Goal: Information Seeking & Learning: Learn about a topic

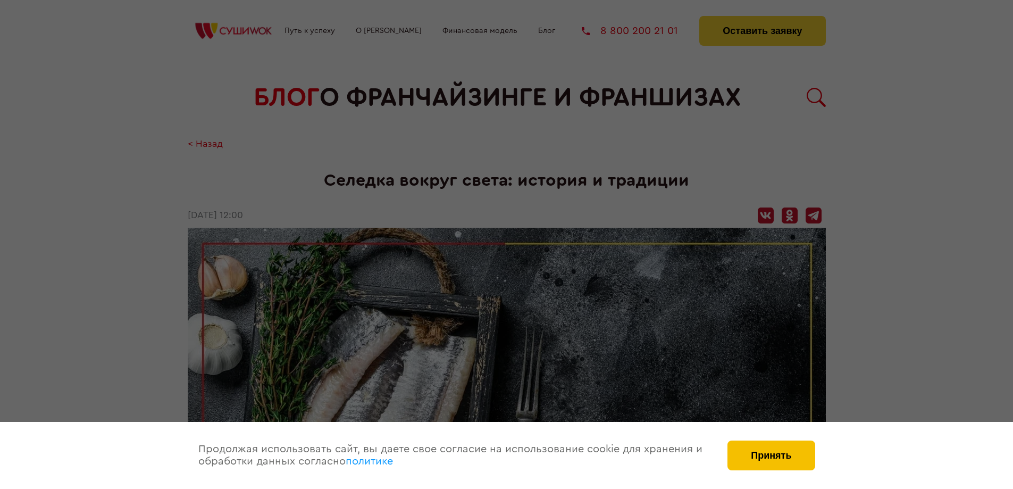
click at [797, 457] on button "Принять" at bounding box center [771, 455] width 87 height 30
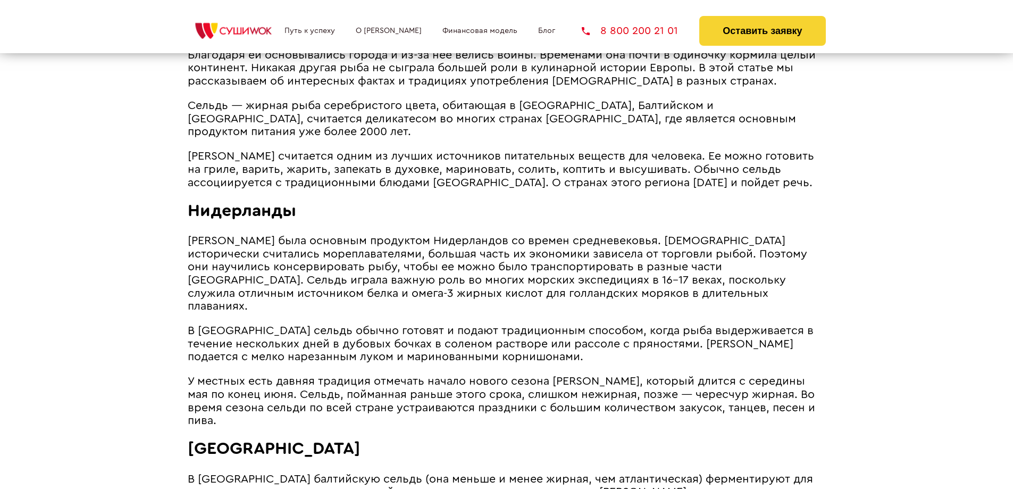
scroll to position [532, 0]
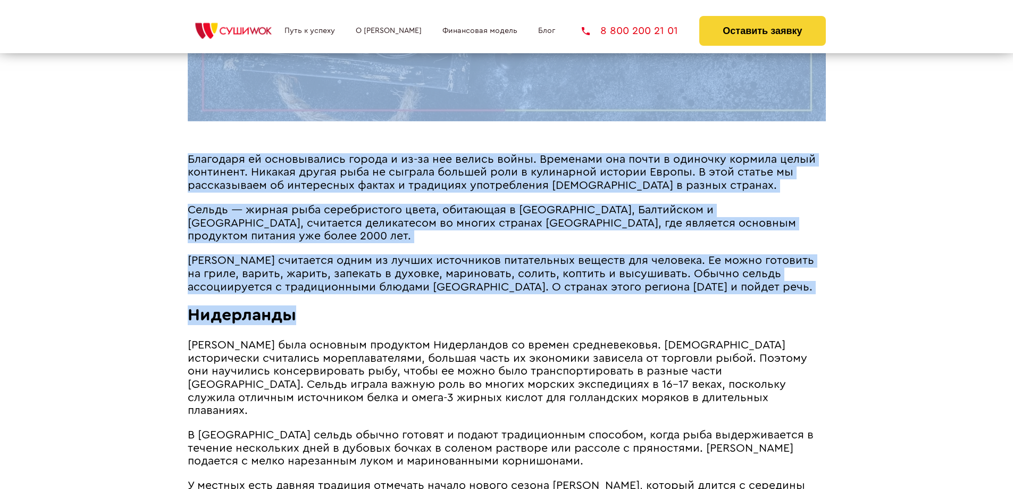
drag, startPoint x: 187, startPoint y: 210, endPoint x: 522, endPoint y: 320, distance: 352.5
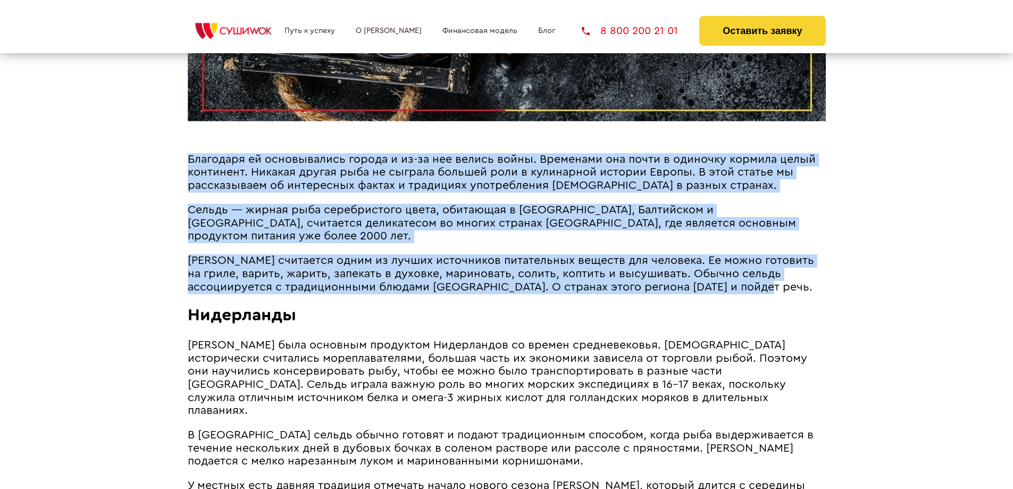
drag, startPoint x: 713, startPoint y: 291, endPoint x: 224, endPoint y: 200, distance: 497.2
copy article "Loremipsu do sitametconse adipis e se-do eiu tempor incid. Utlaboree dol magna …"
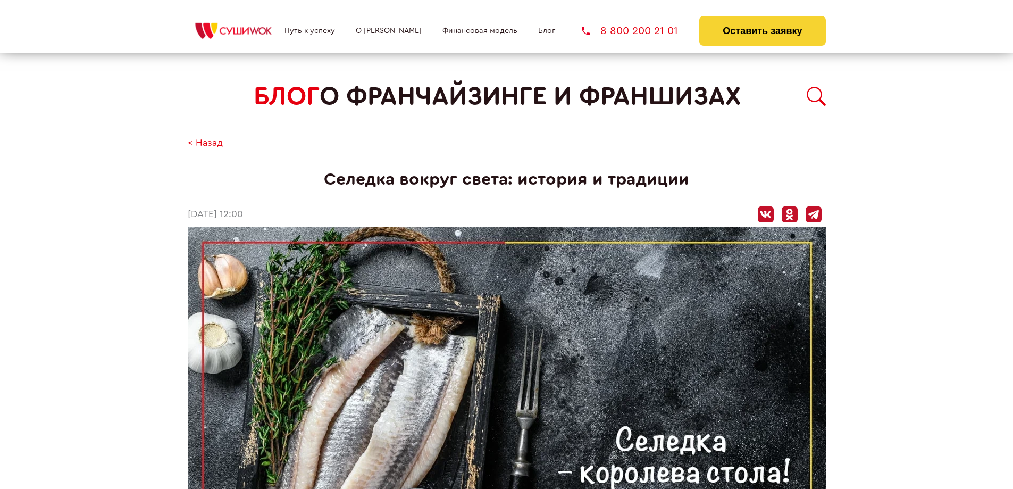
scroll to position [0, 0]
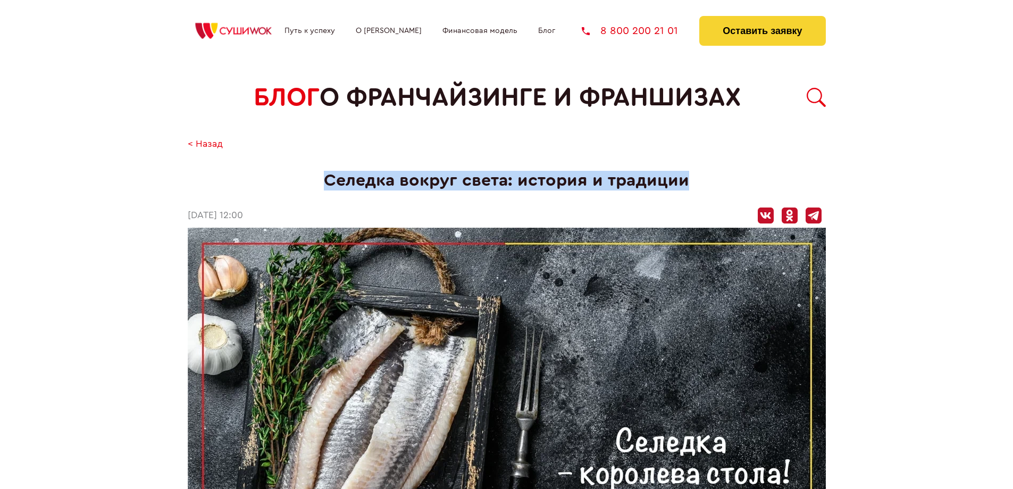
drag, startPoint x: 321, startPoint y: 181, endPoint x: 597, endPoint y: 174, distance: 275.6
copy h1 "Селедка вокруг света: история и традиции"
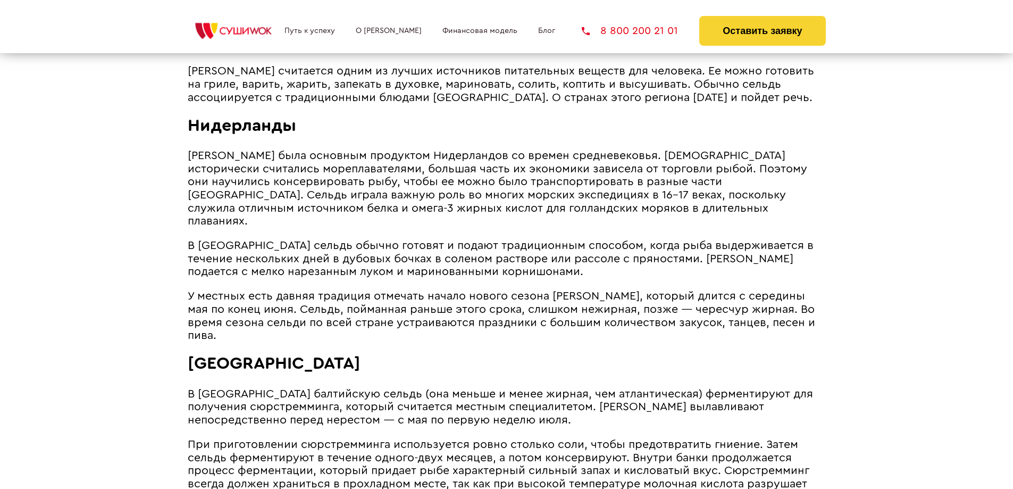
scroll to position [745, 0]
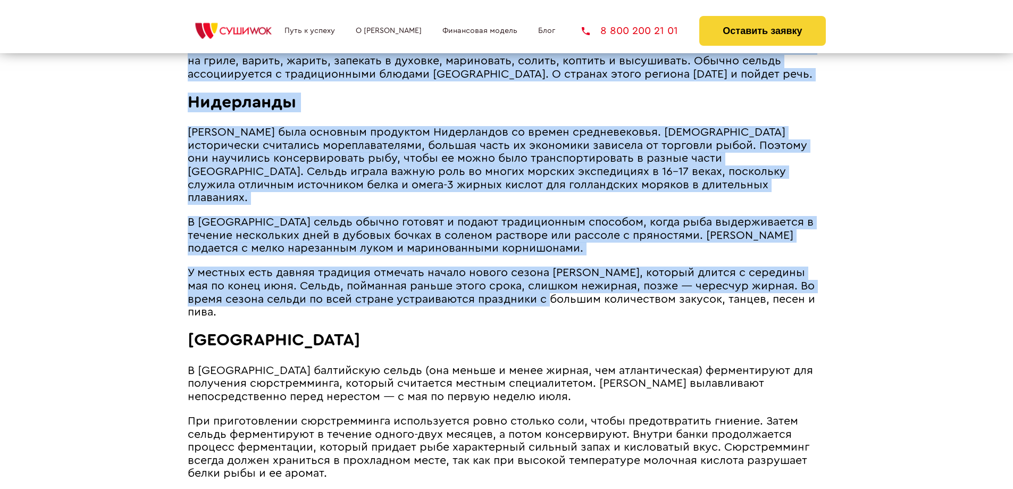
drag, startPoint x: 187, startPoint y: 129, endPoint x: 506, endPoint y: 279, distance: 353.1
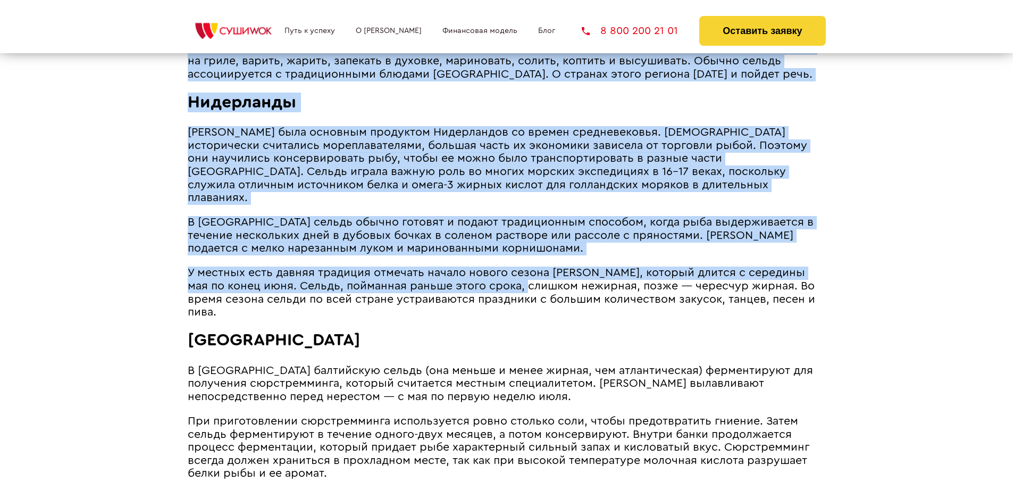
click at [262, 104] on span "Нидерланды" at bounding box center [242, 102] width 109 height 17
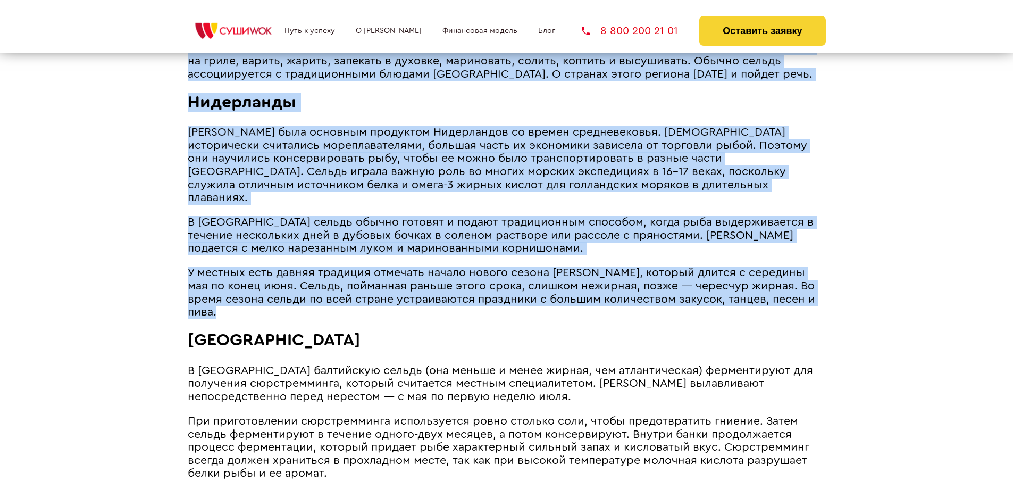
drag, startPoint x: 187, startPoint y: 102, endPoint x: 755, endPoint y: 261, distance: 590.4
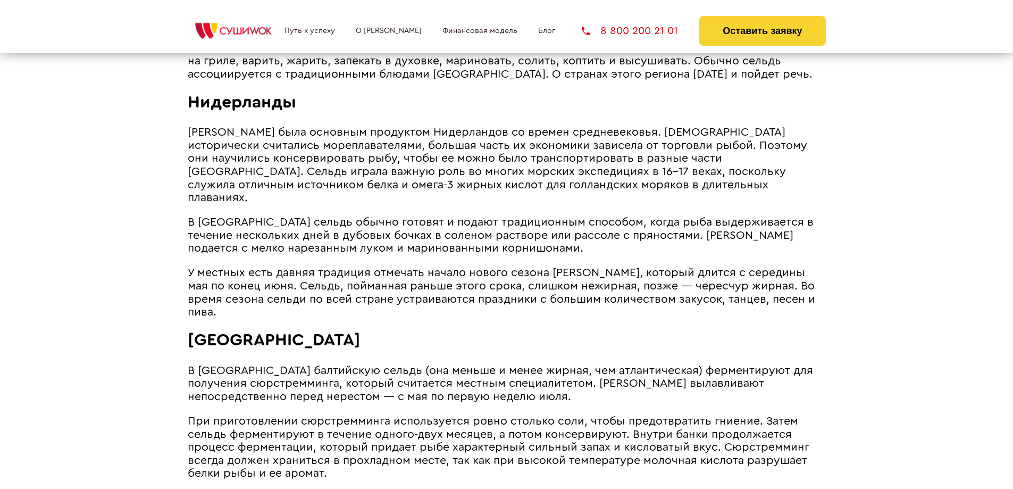
drag, startPoint x: 787, startPoint y: 310, endPoint x: 797, endPoint y: 298, distance: 15.8
click at [787, 330] on h2 "[GEOGRAPHIC_DATA]" at bounding box center [507, 340] width 638 height 20
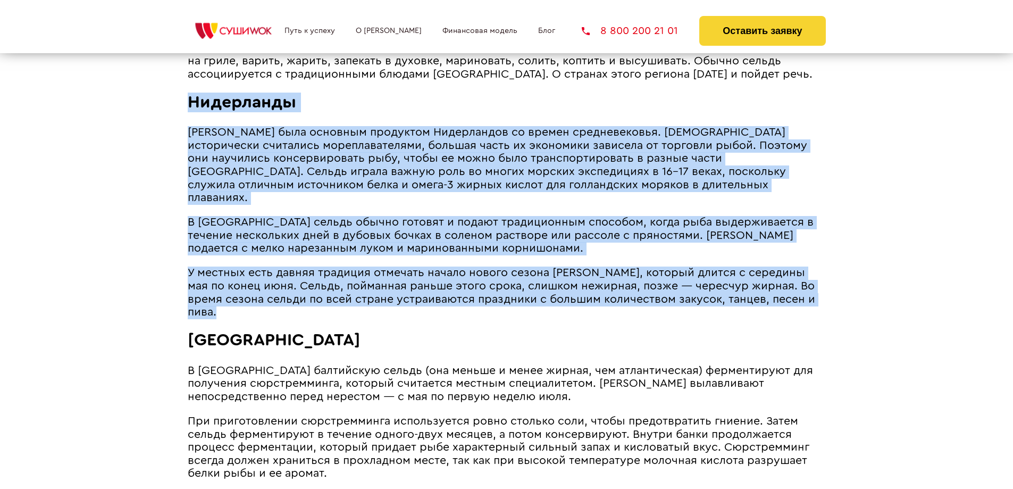
drag, startPoint x: 808, startPoint y: 290, endPoint x: 193, endPoint y: 109, distance: 641.0
copy article "Loremipsum Dolors amet consecte adipiscin Elitseddoei te incidi utlaboreetdol. …"
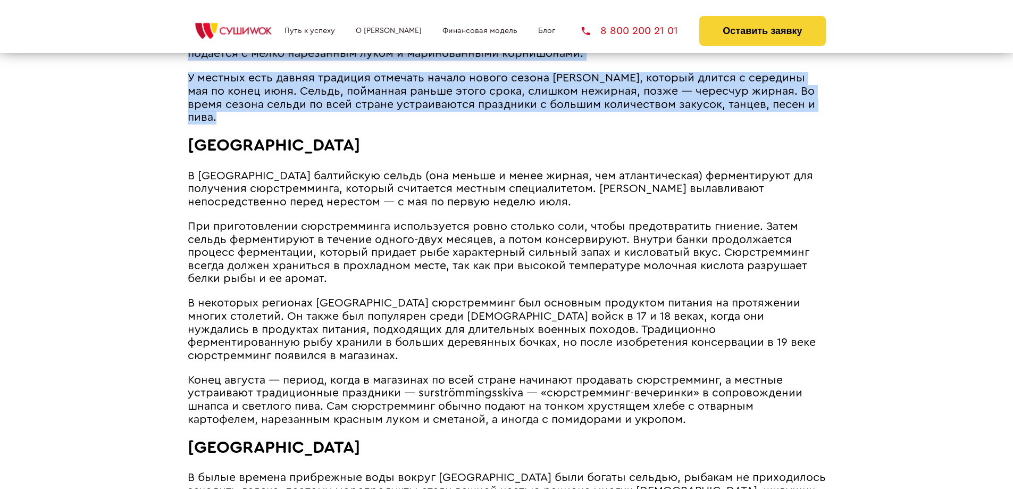
scroll to position [1011, 0]
